Goal: Information Seeking & Learning: Learn about a topic

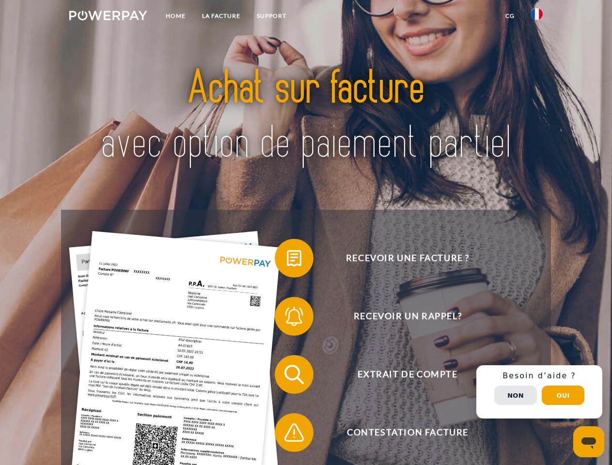
click at [108, 17] on img at bounding box center [108, 16] width 78 height 10
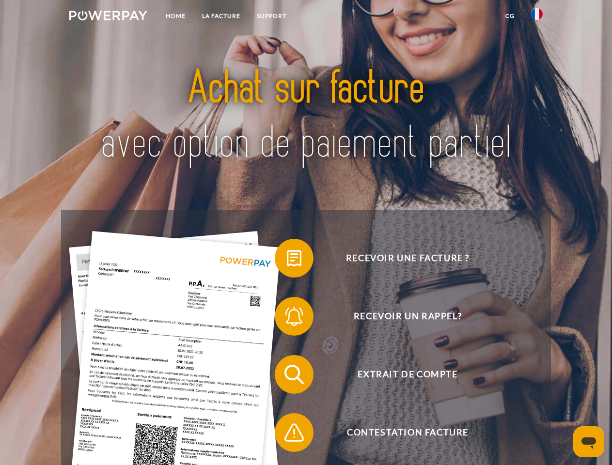
click at [537, 17] on img at bounding box center [537, 14] width 12 height 12
click at [510, 16] on link "CG" at bounding box center [510, 15] width 26 height 17
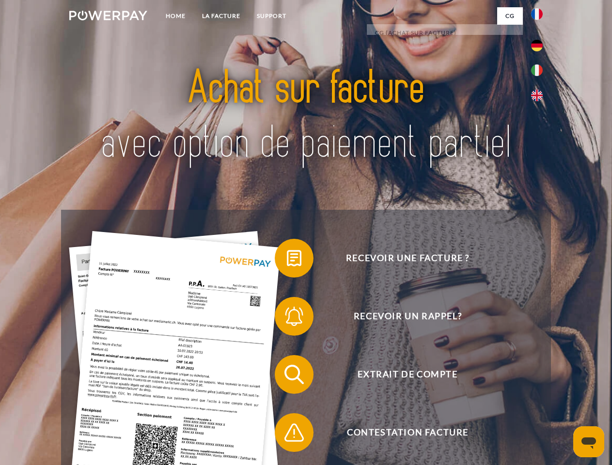
click at [287, 260] on span at bounding box center [279, 258] width 48 height 48
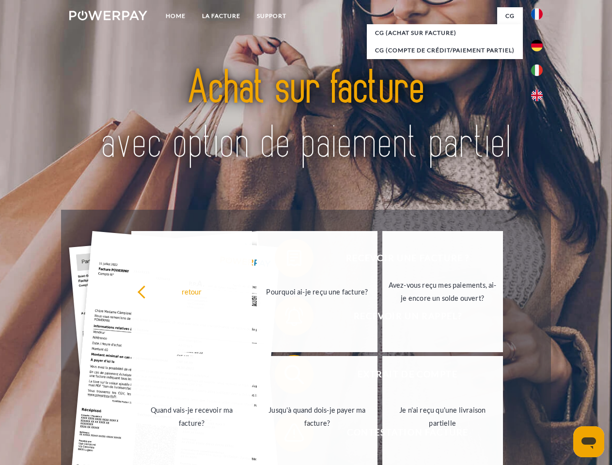
click at [287, 318] on div "Recevoir une facture ? Recevoir un rappel? Extrait de compte retour" at bounding box center [305, 404] width 489 height 388
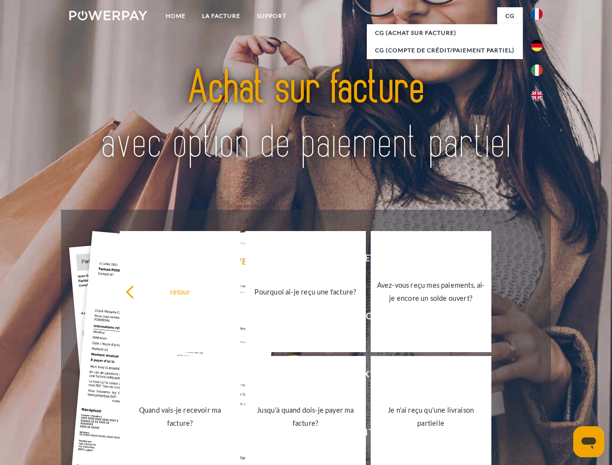
click at [287, 376] on link "Jusqu'à quand dois-je payer ma facture?" at bounding box center [305, 416] width 121 height 121
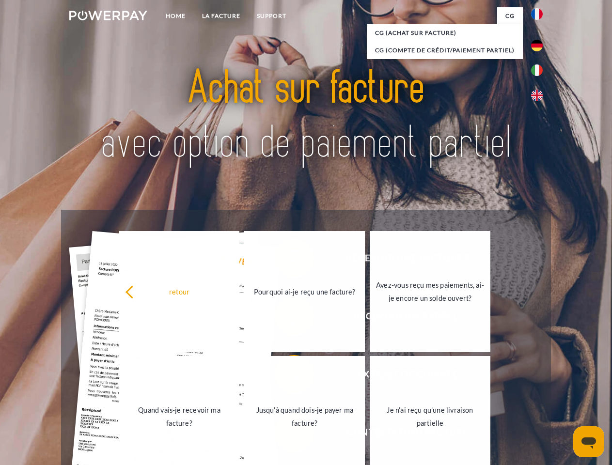
click at [370, 435] on link "Je n'ai reçu qu'une livraison partielle" at bounding box center [430, 416] width 121 height 121
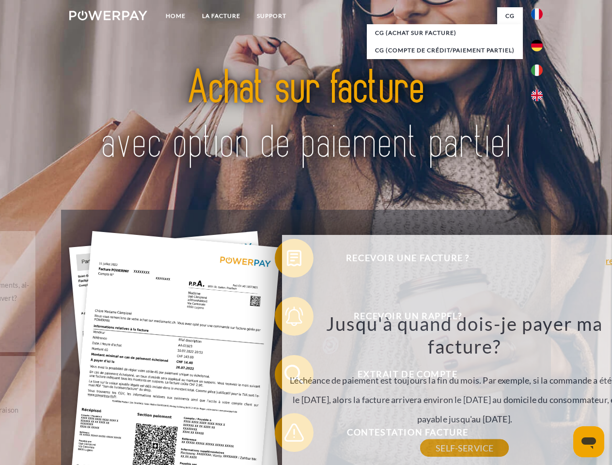
click at [539, 392] on div "Recevoir une facture ? Recevoir un rappel? Extrait de compte retour" at bounding box center [305, 404] width 489 height 388
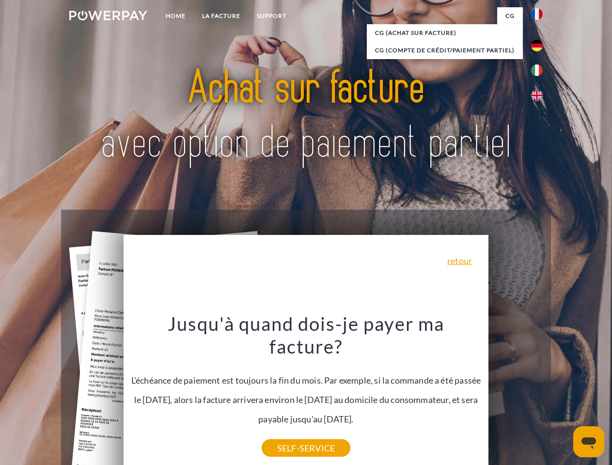
click at [515, 394] on span "Extrait de compte" at bounding box center [407, 374] width 237 height 39
click at [563, 395] on header "Home LA FACTURE Support" at bounding box center [306, 334] width 612 height 669
